Goal: Navigation & Orientation: Find specific page/section

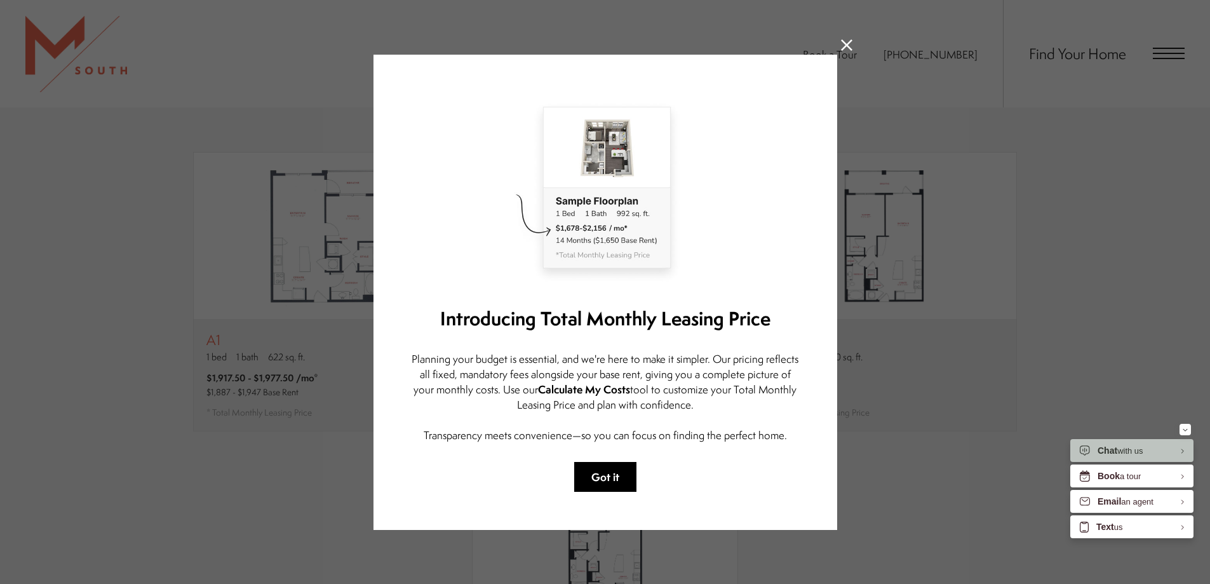
click at [602, 474] on button "Got it" at bounding box center [605, 477] width 62 height 30
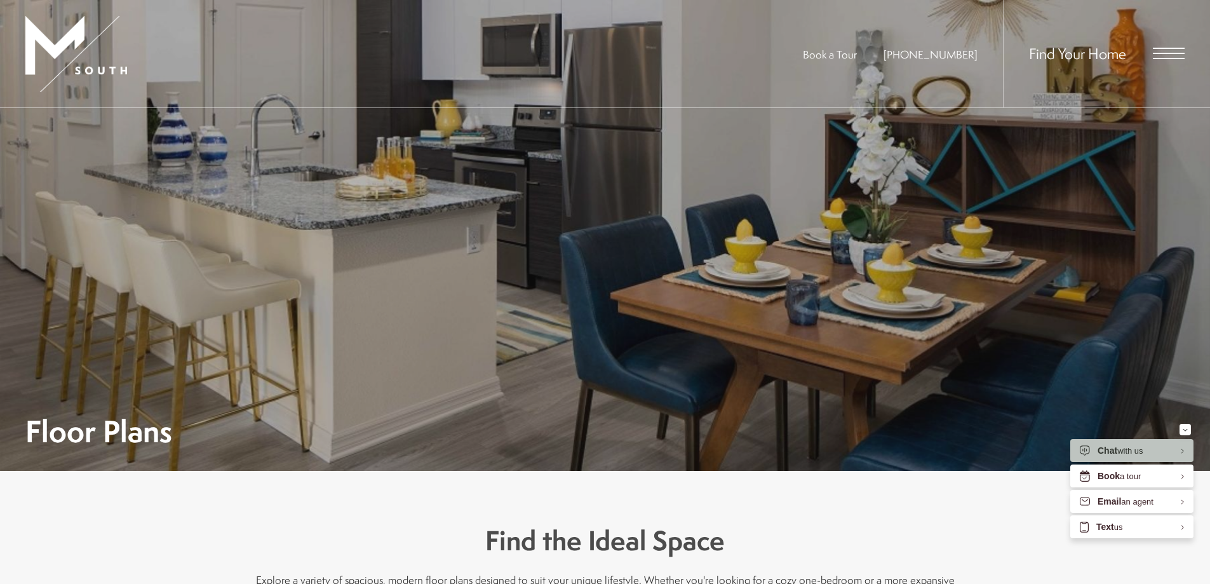
click at [1157, 45] on div "Find Your Home" at bounding box center [1094, 53] width 182 height 107
click at [1158, 58] on span "Open Menu" at bounding box center [1169, 58] width 32 height 1
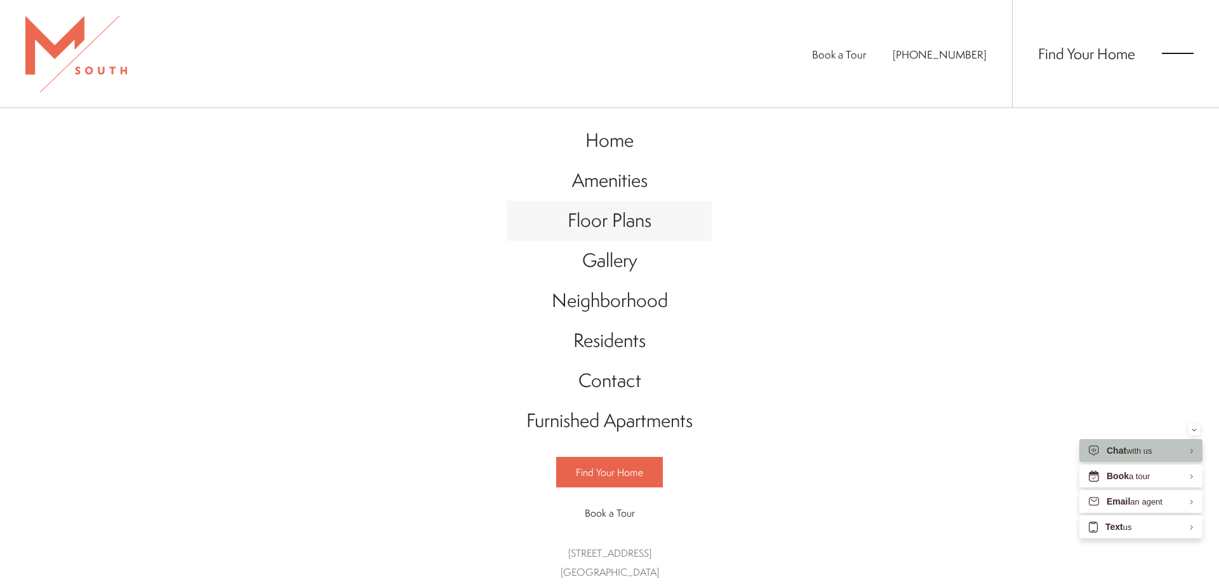
click at [611, 229] on span "Floor Plans" at bounding box center [610, 220] width 84 height 26
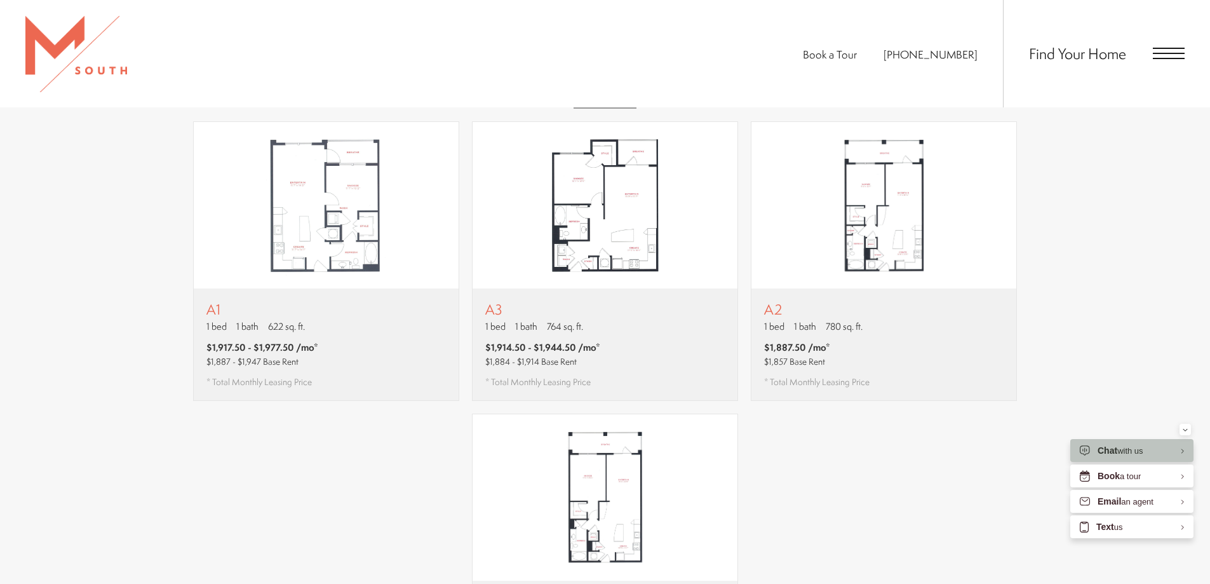
scroll to position [635, 0]
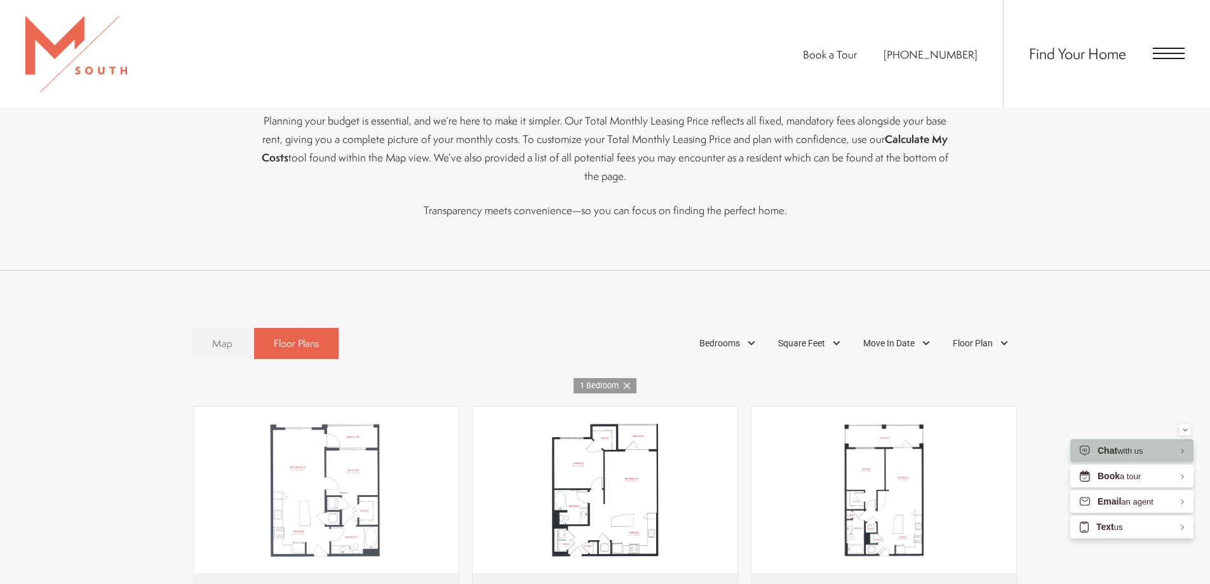
click at [225, 328] on link "Map" at bounding box center [222, 343] width 60 height 31
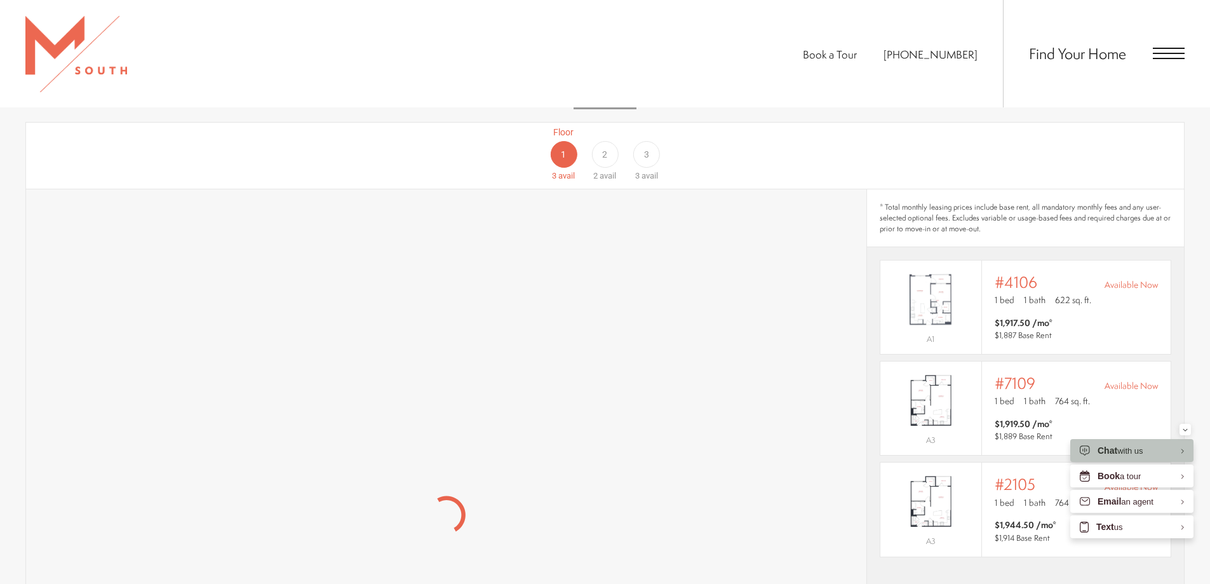
scroll to position [889, 0]
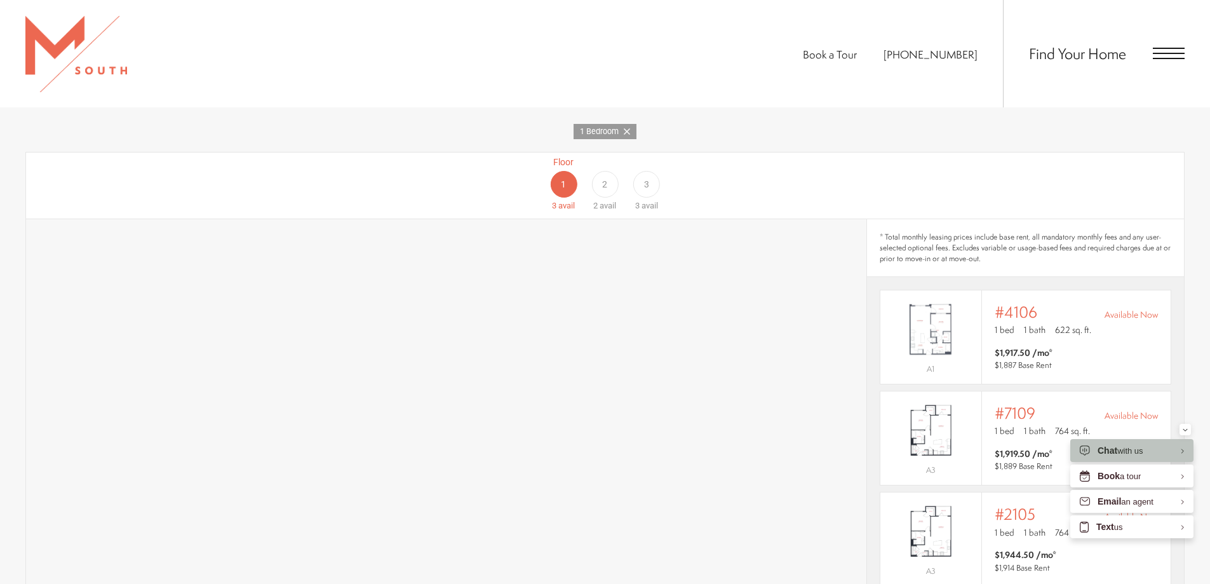
click at [605, 173] on div "2" at bounding box center [604, 184] width 27 height 27
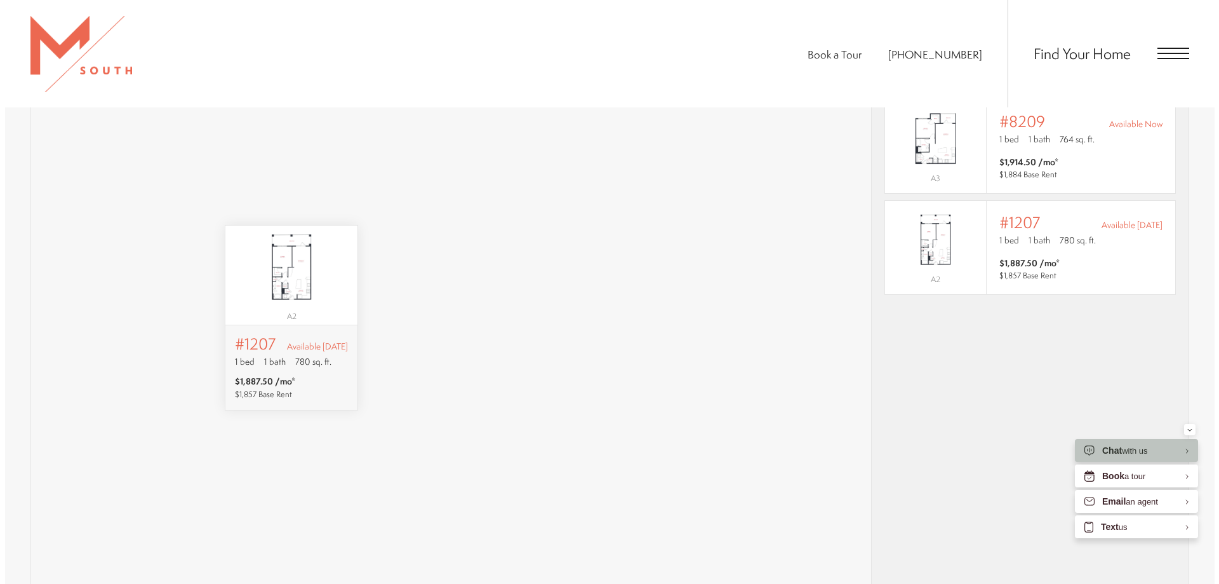
scroll to position [0, 0]
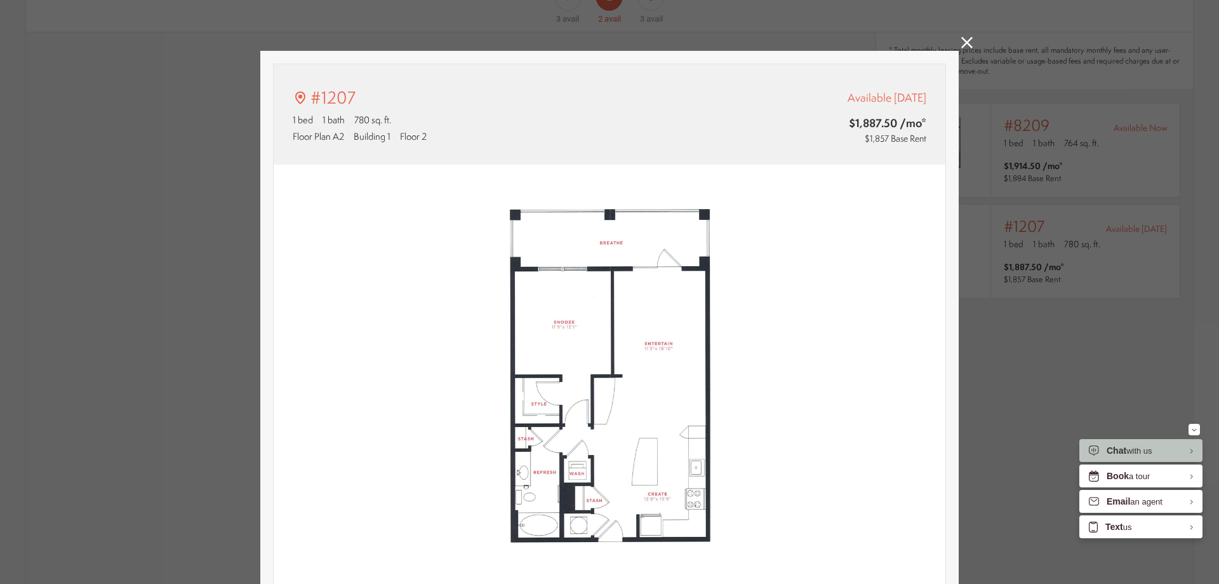
type input "**********"
click at [1061, 253] on div "#1207 1 bed 1 bath 780 sq. ft. Floor Plan A2 Building 1 Floor 2 Available [DATE…" at bounding box center [609, 292] width 1219 height 584
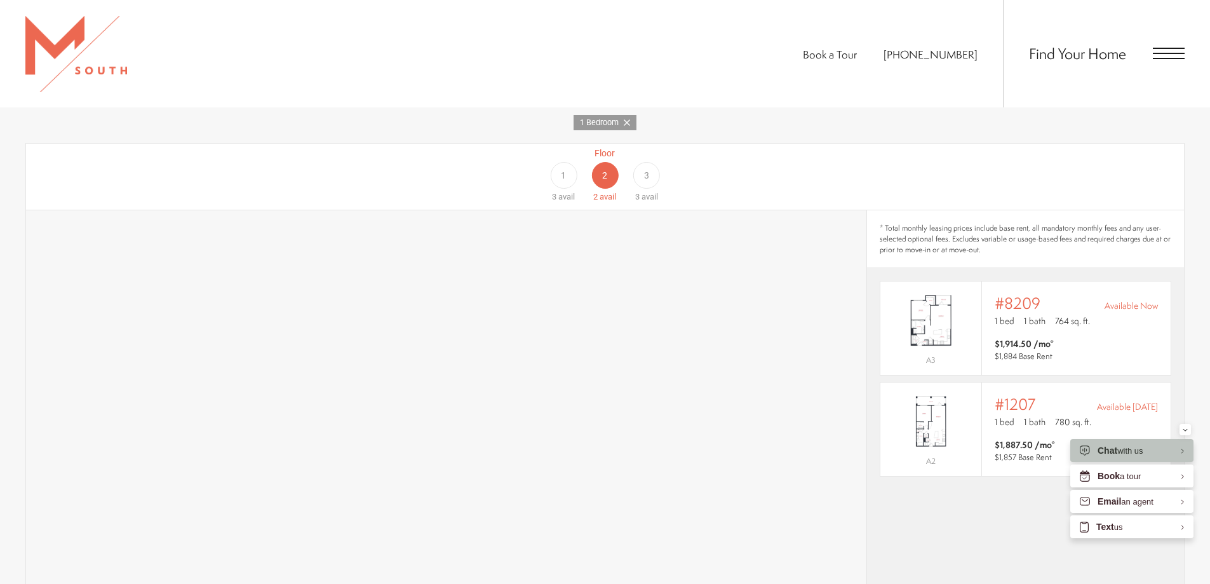
scroll to position [889, 0]
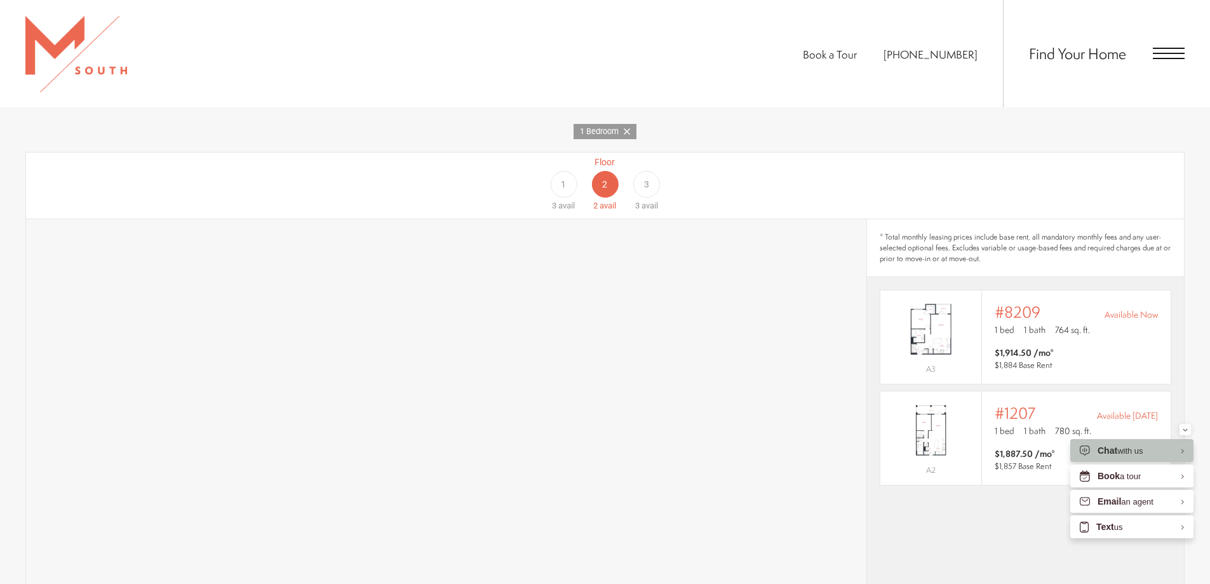
click at [647, 178] on span "3" at bounding box center [646, 184] width 5 height 13
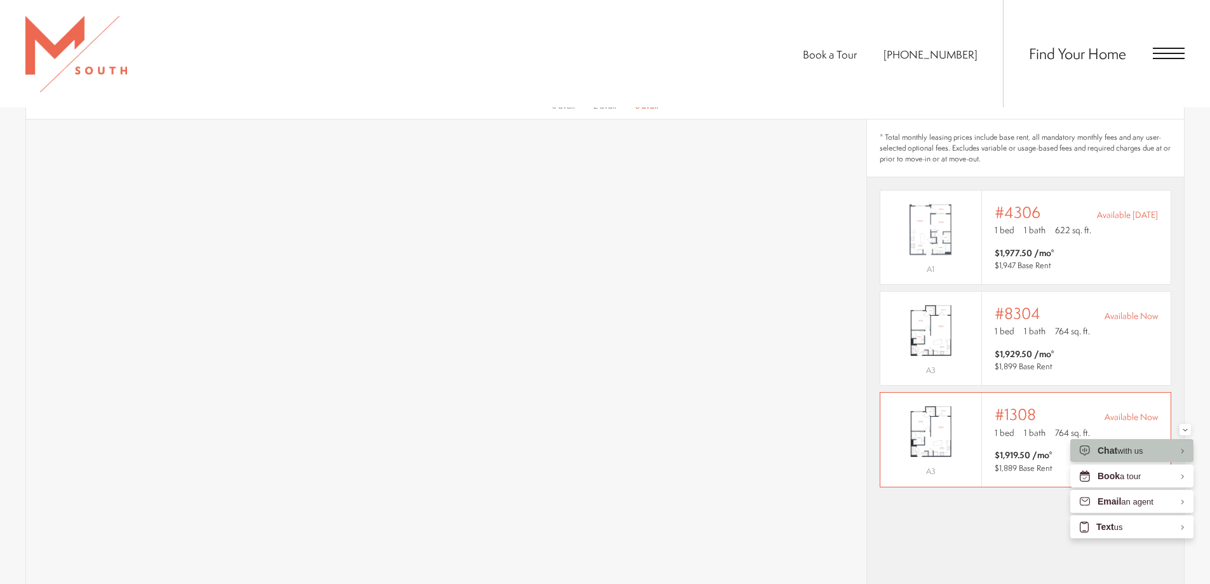
scroll to position [953, 0]
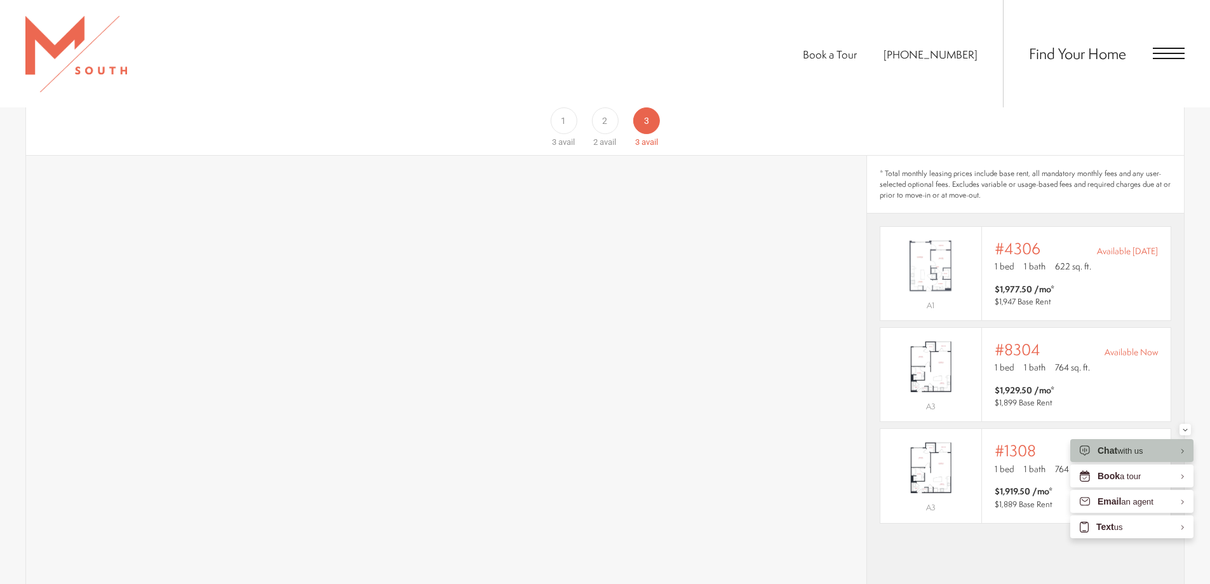
click at [602, 114] on span "2" at bounding box center [604, 120] width 5 height 13
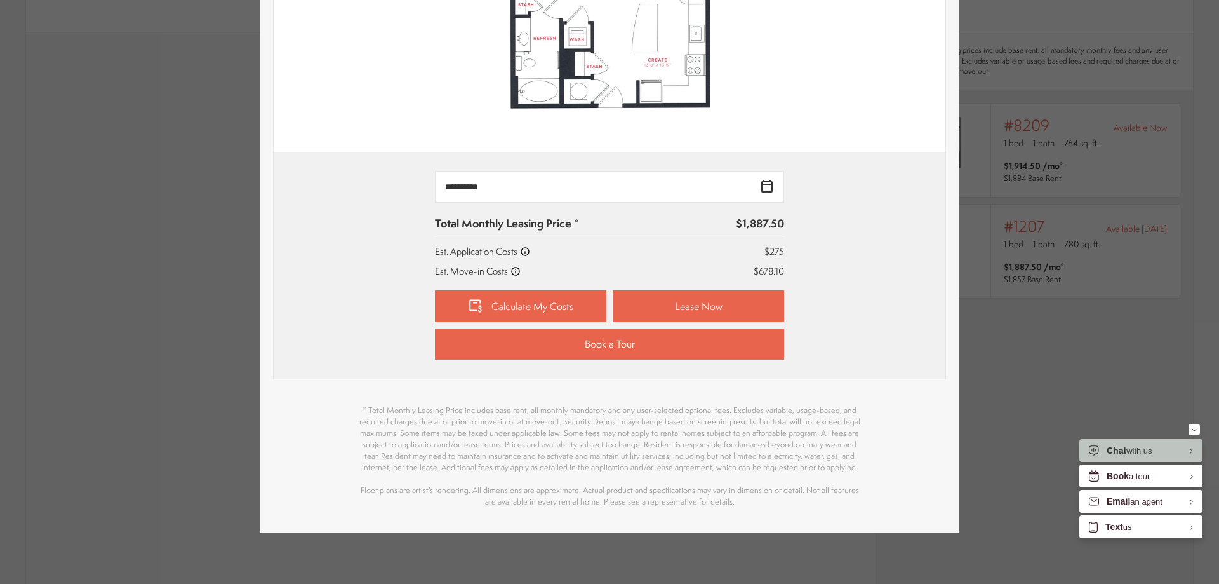
scroll to position [0, 0]
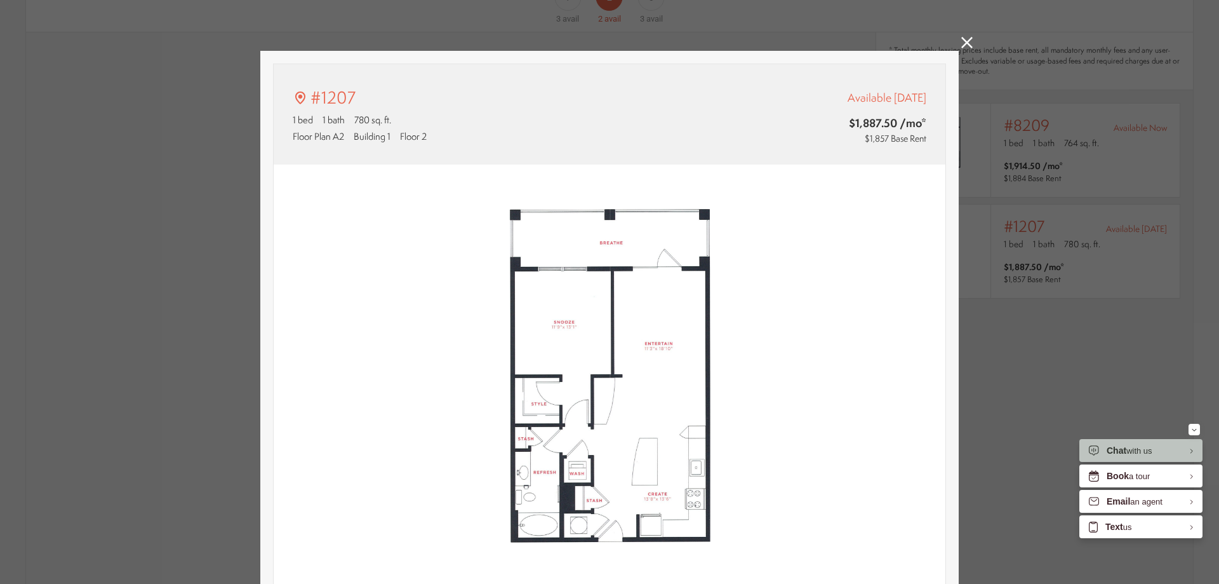
click at [962, 39] on icon at bounding box center [967, 42] width 11 height 11
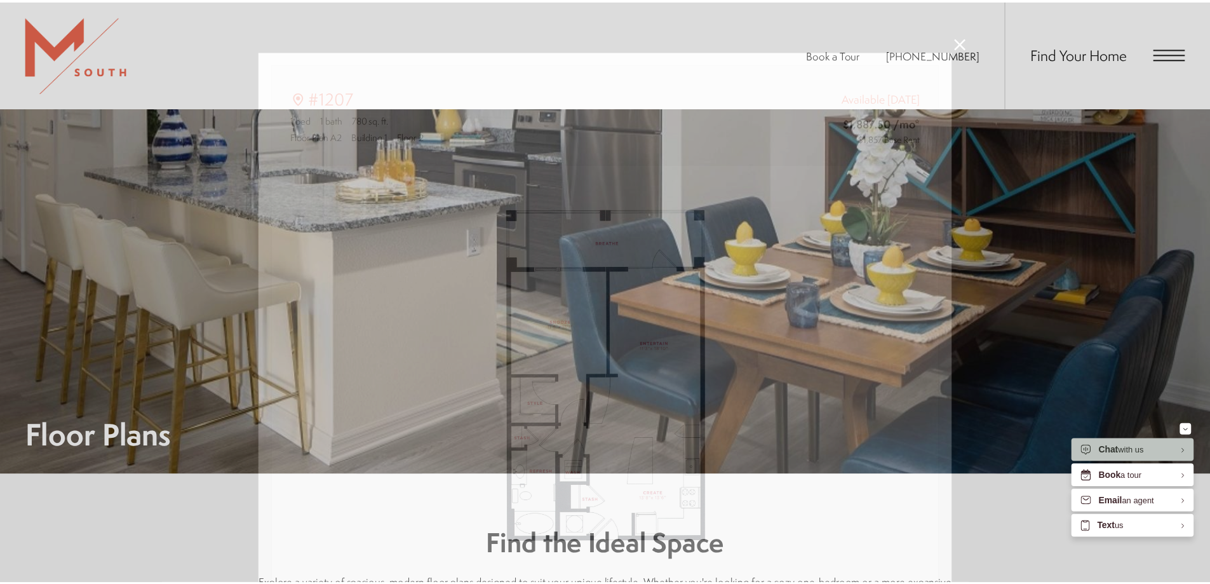
scroll to position [1080, 0]
